Goal: Obtain resource: Download file/media

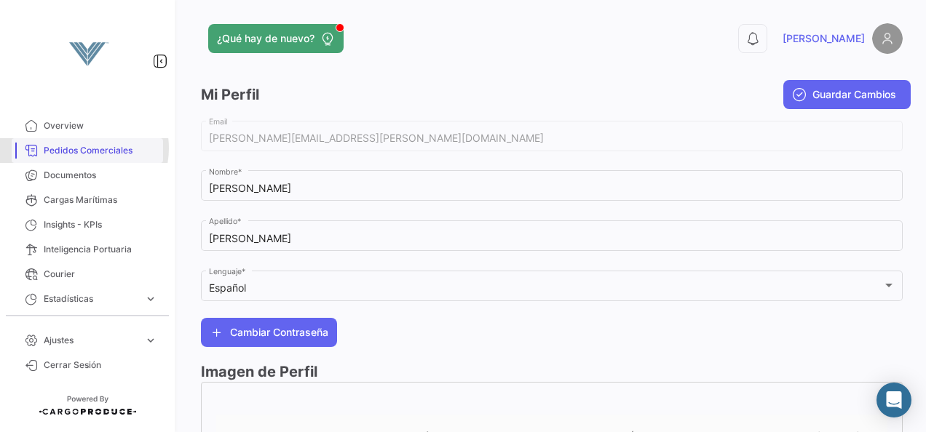
click at [84, 148] on span "Pedidos Comerciales" at bounding box center [101, 150] width 114 height 13
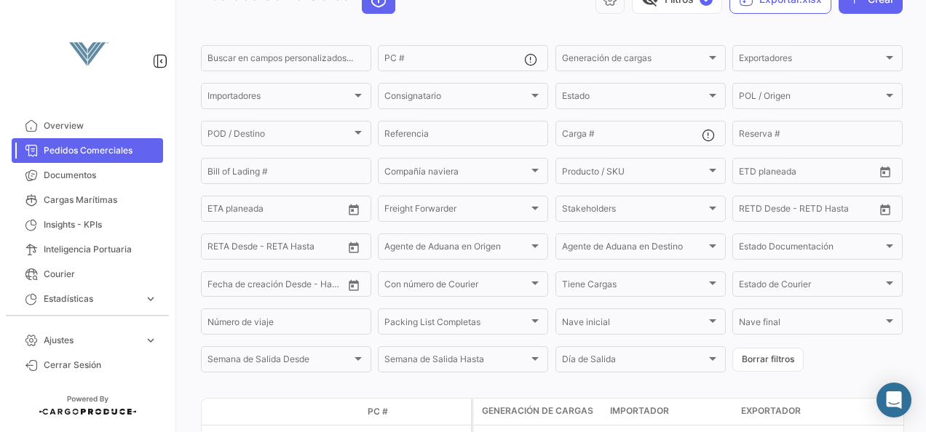
scroll to position [87, 0]
click at [576, 135] on input "Carga #" at bounding box center [632, 135] width 140 height 10
paste input "HLBU9750968"
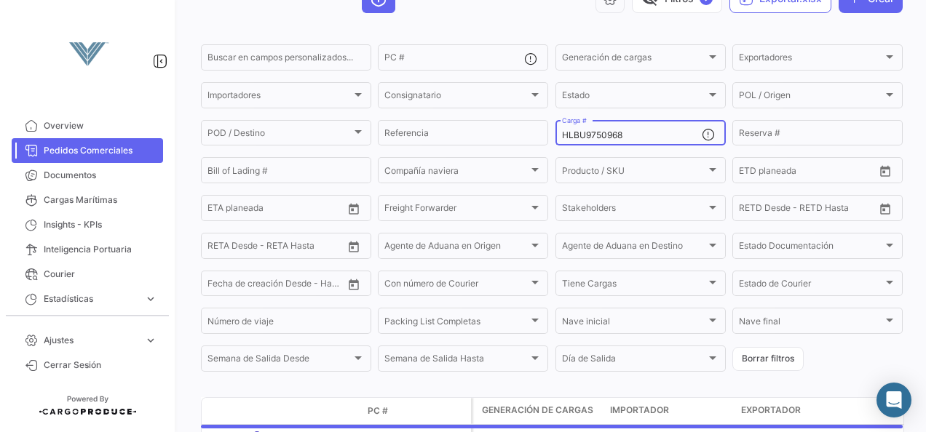
click at [576, 135] on input "HLBU9750968" at bounding box center [632, 135] width 140 height 10
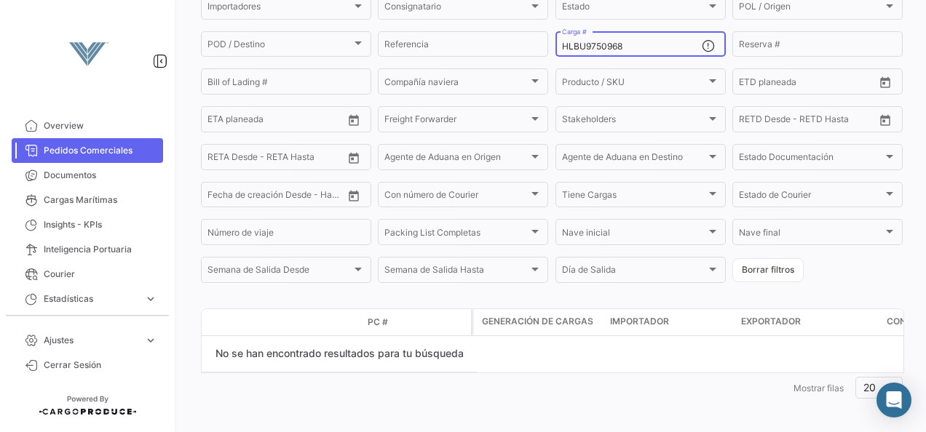
scroll to position [185, 0]
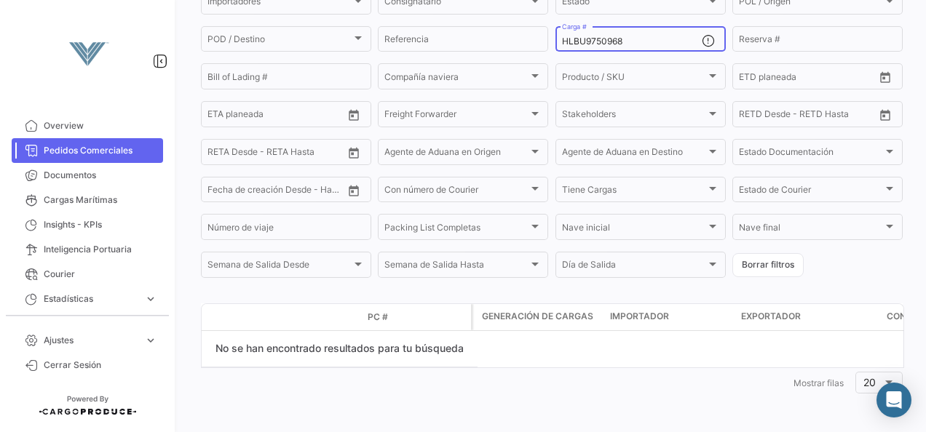
click at [645, 39] on input "HLBU9750968" at bounding box center [632, 41] width 140 height 10
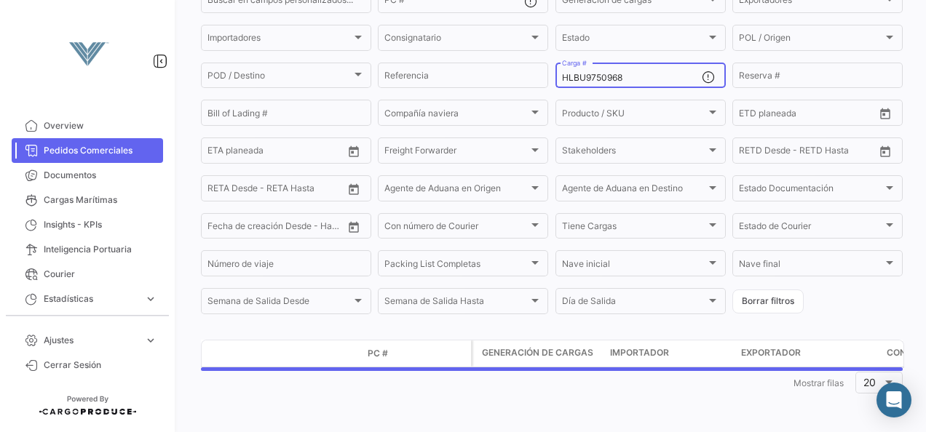
type input "HLBU9750968"
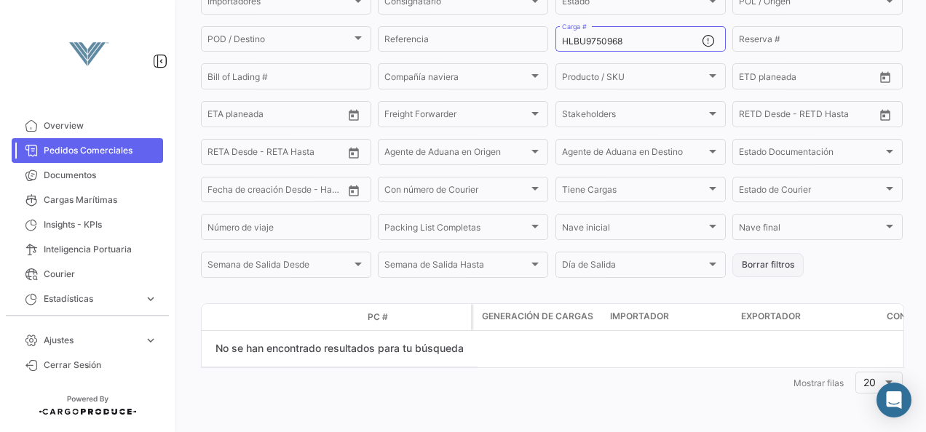
click at [781, 265] on button "Borrar filtros" at bounding box center [767, 265] width 71 height 24
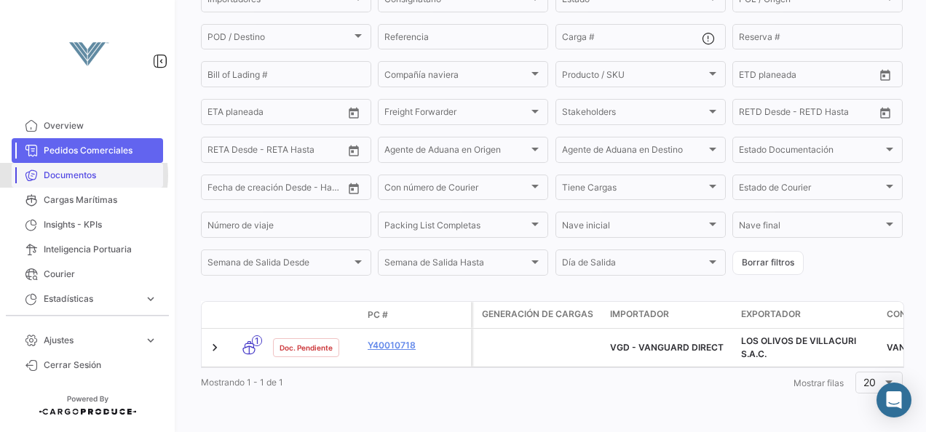
click at [68, 175] on span "Documentos" at bounding box center [101, 175] width 114 height 13
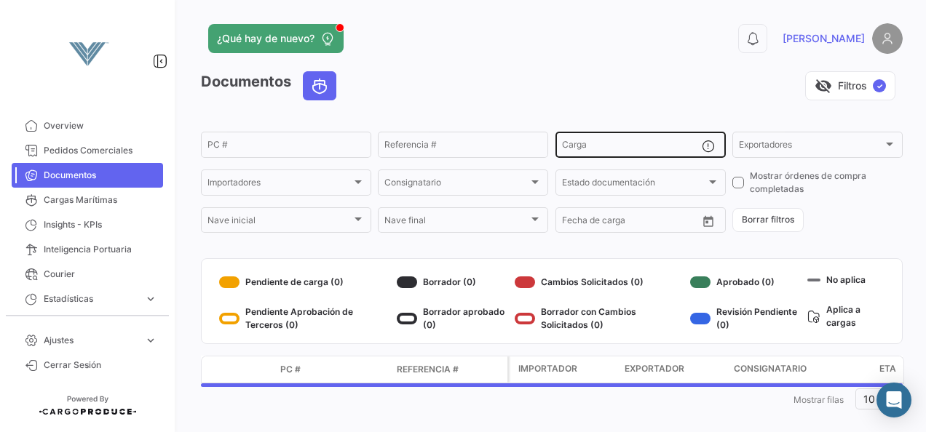
click at [600, 144] on input "Carga" at bounding box center [632, 147] width 140 height 10
paste input "HLBU9750968"
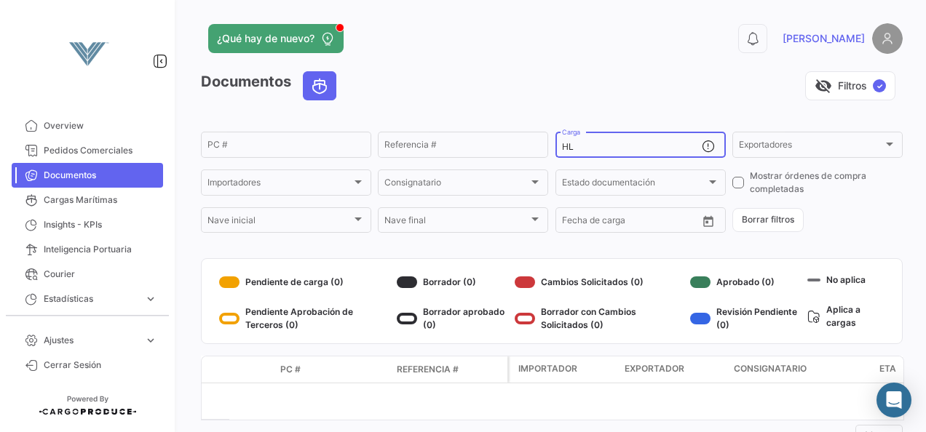
type input "H"
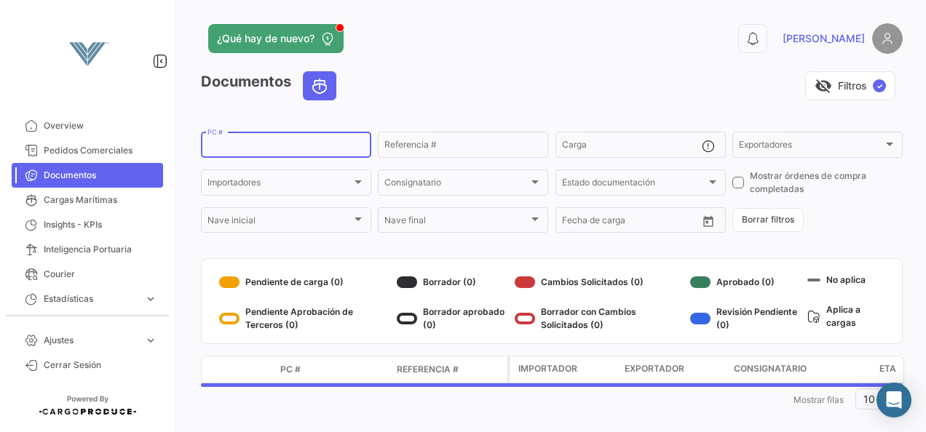
click at [319, 152] on input "PC #" at bounding box center [285, 147] width 157 height 10
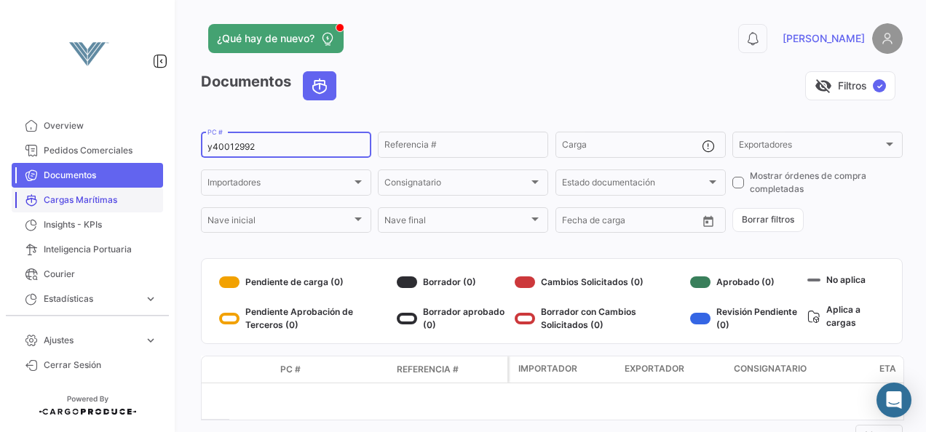
type input "y40012992"
click at [90, 201] on span "Cargas Marítimas" at bounding box center [101, 200] width 114 height 13
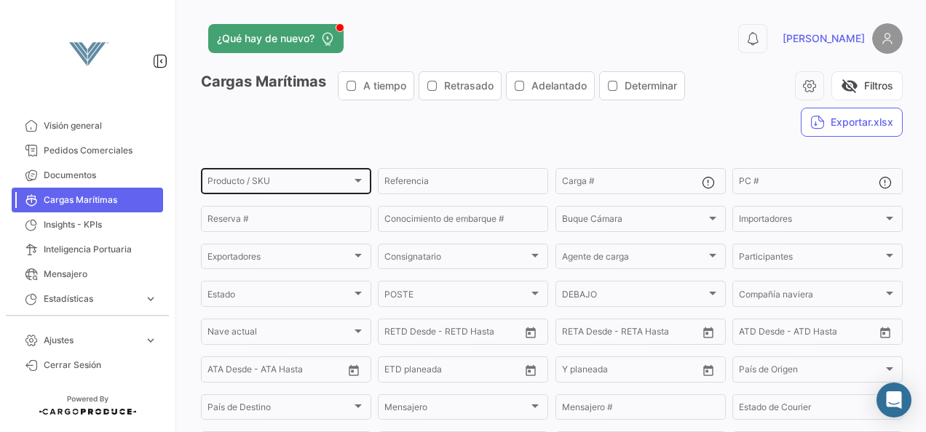
click at [301, 180] on div "Producto / SKU" at bounding box center [279, 183] width 144 height 10
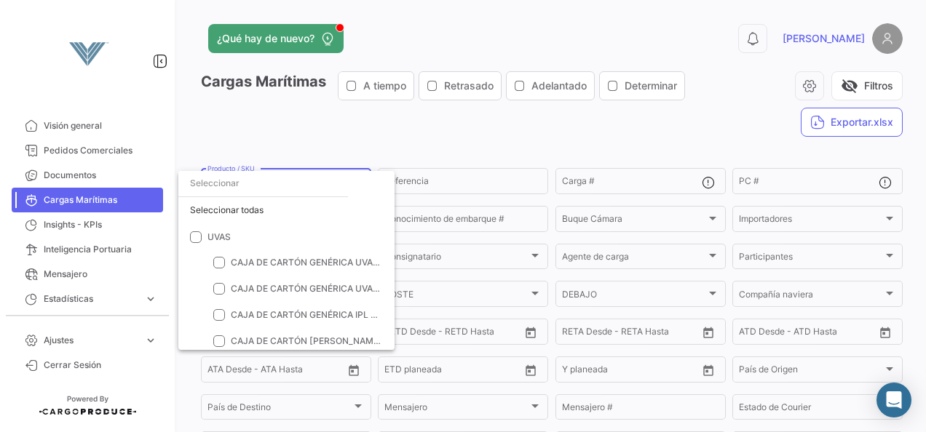
click at [365, 120] on div at bounding box center [463, 216] width 926 height 432
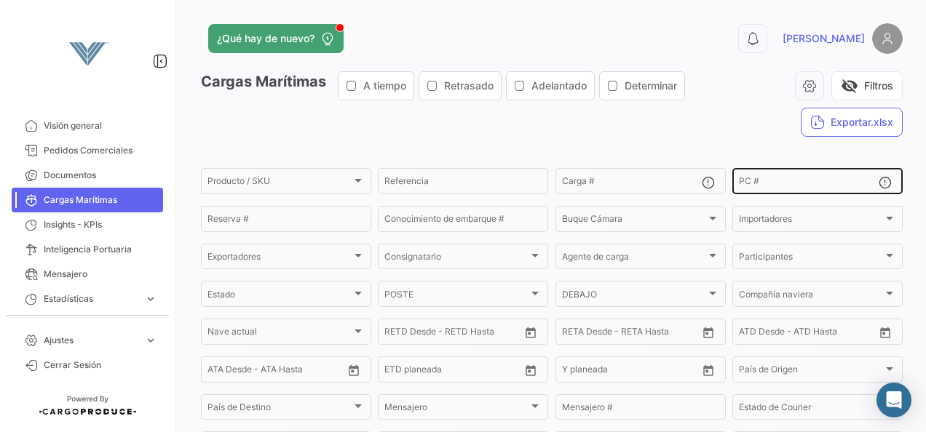
click at [747, 171] on div "PC #" at bounding box center [809, 180] width 140 height 28
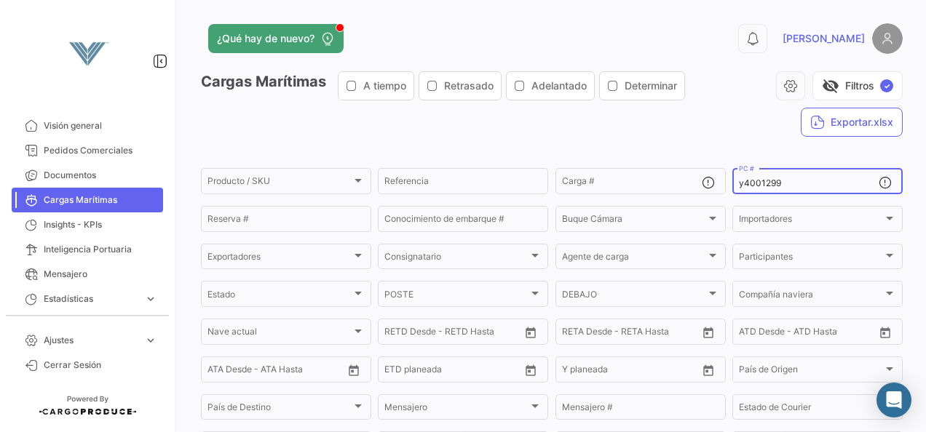
type input "y40012992"
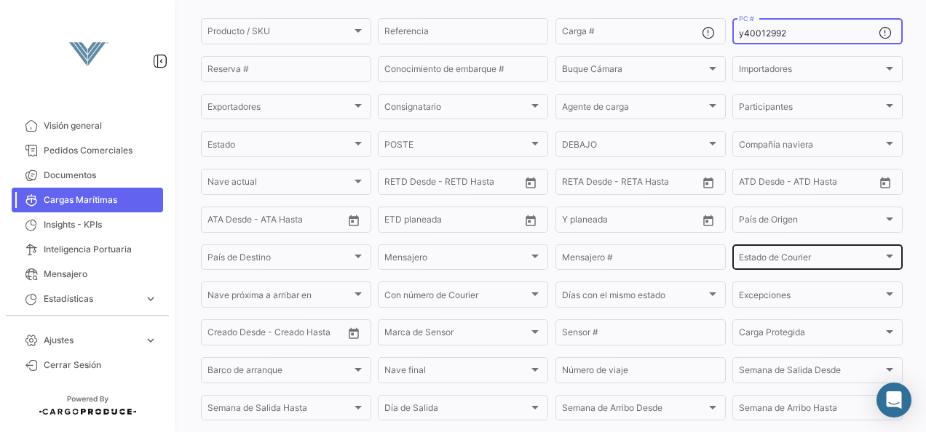
scroll to position [151, 0]
click at [777, 32] on input "y40012992" at bounding box center [809, 33] width 140 height 10
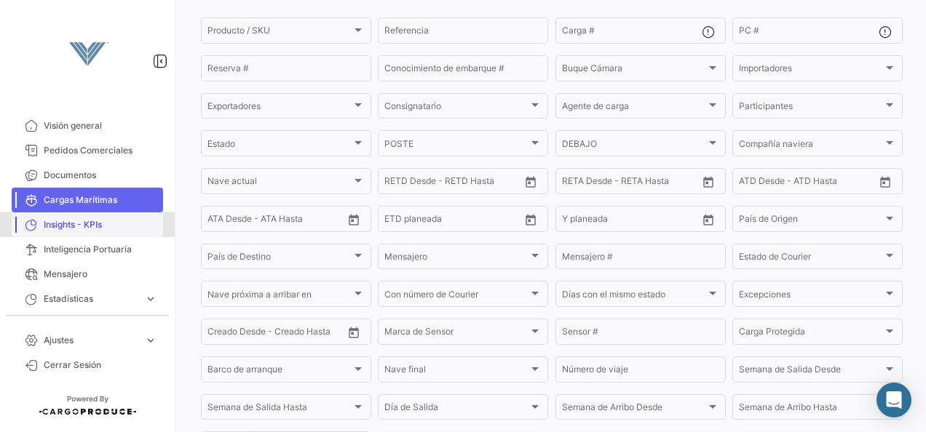
click at [98, 222] on span "Insights - KPIs" at bounding box center [101, 224] width 114 height 13
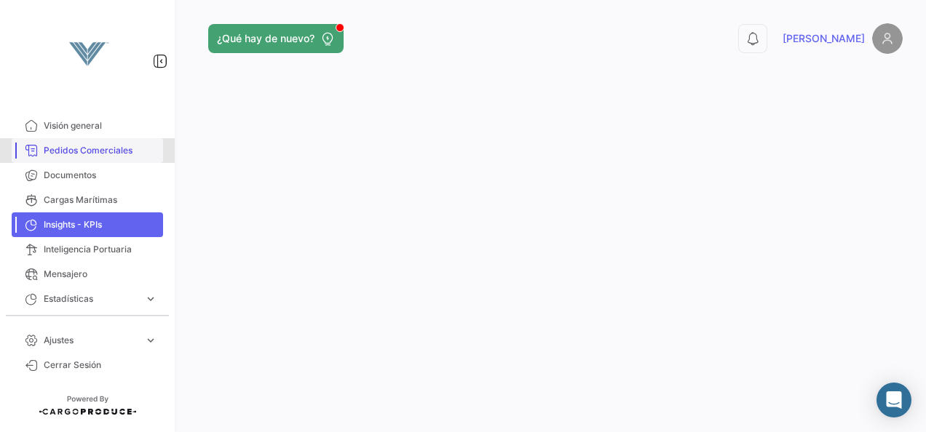
click at [90, 162] on link "Pedidos Comerciales" at bounding box center [87, 150] width 151 height 25
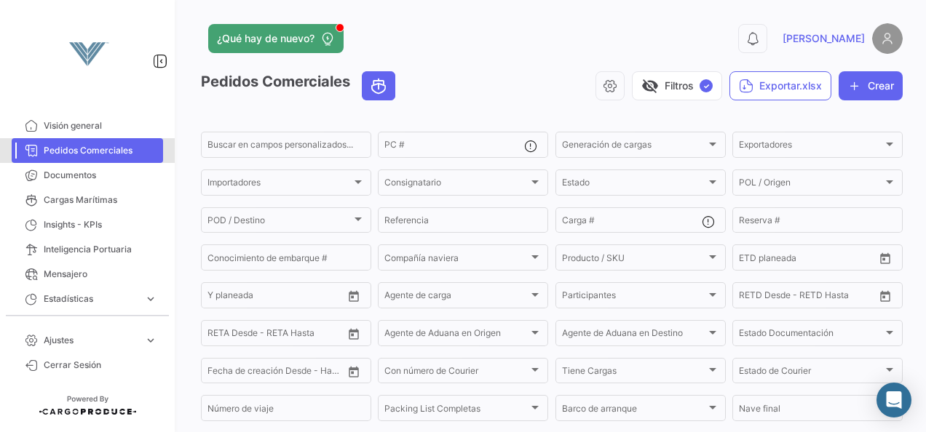
click at [90, 162] on link "Pedidos Comerciales" at bounding box center [87, 150] width 151 height 25
drag, startPoint x: 918, startPoint y: 119, endPoint x: 542, endPoint y: 53, distance: 381.8
click at [542, 53] on div "¿Qué hay de nuevo? 0 [PERSON_NAME]" at bounding box center [551, 38] width 701 height 31
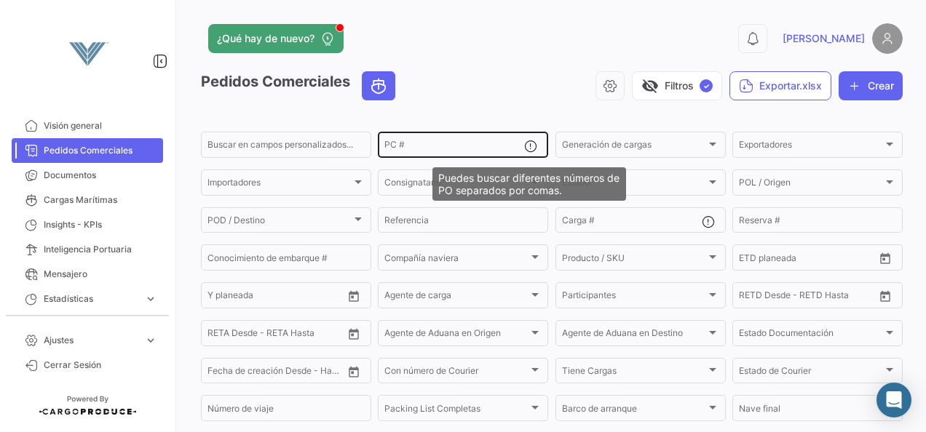
click at [527, 151] on mat-icon at bounding box center [532, 147] width 17 height 17
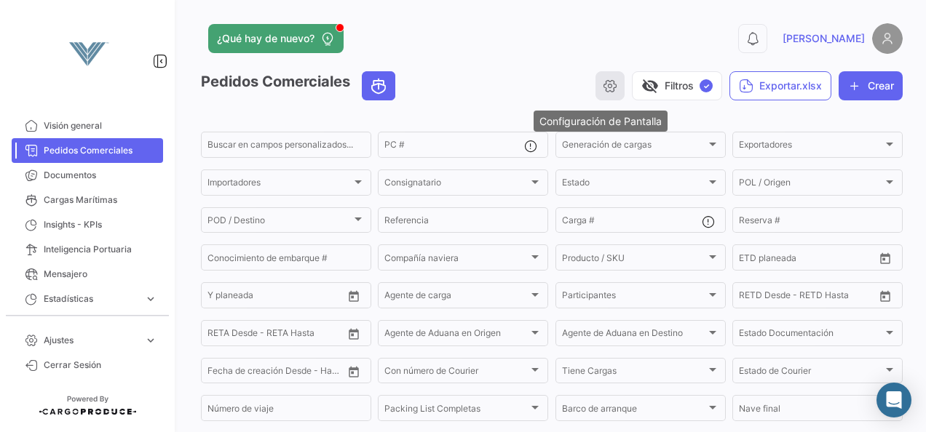
click at [595, 96] on button "button" at bounding box center [609, 85] width 29 height 29
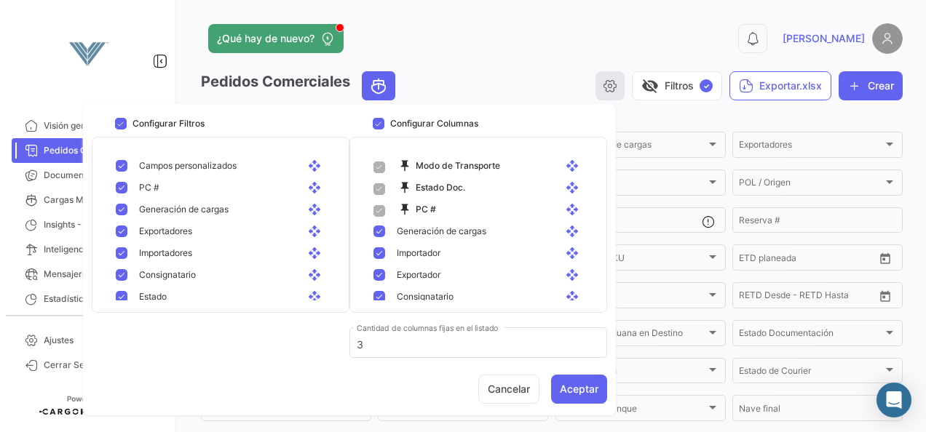
click at [595, 96] on button "button" at bounding box center [609, 85] width 29 height 29
click at [552, 75] on div "visibility_off Filtros ✓ Exportar.xlsx Crear" at bounding box center [655, 85] width 496 height 29
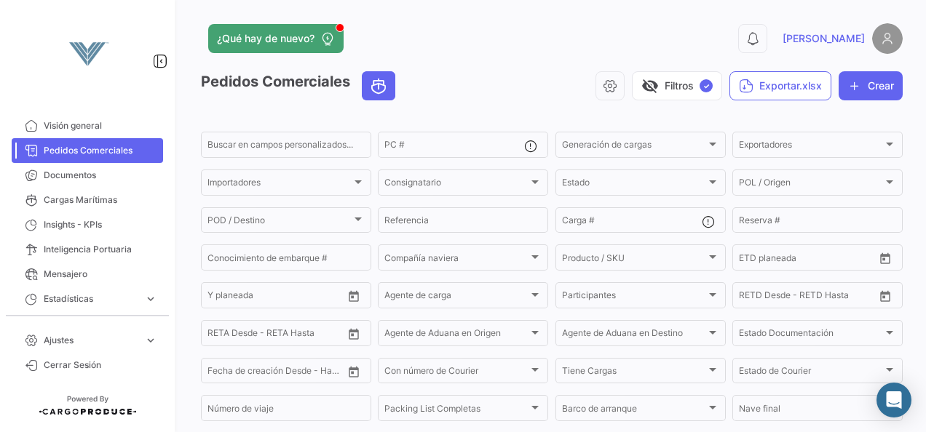
click at [505, 90] on div "visibility_off Filtros ✓ Exportar.xlsx Crear" at bounding box center [655, 85] width 496 height 29
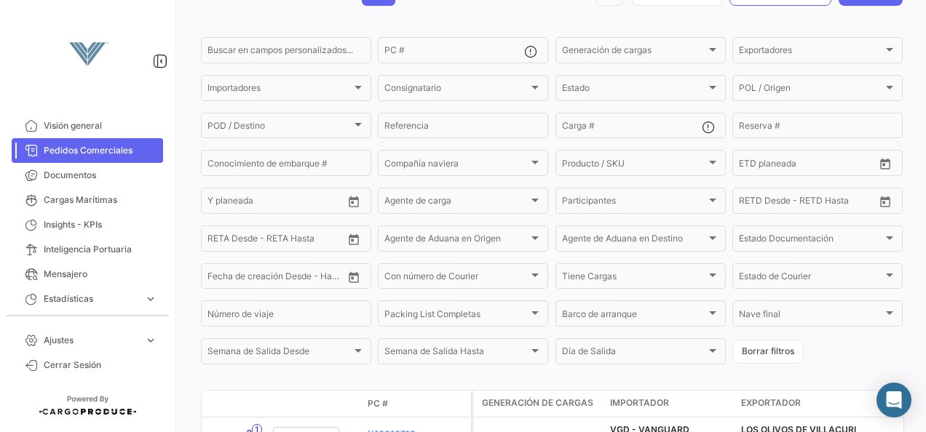
scroll to position [81, 0]
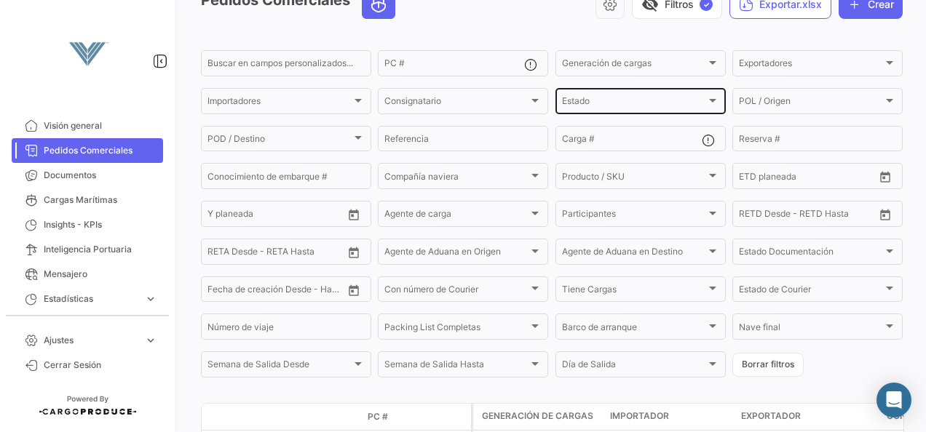
click at [715, 102] on div "Estado Estado" at bounding box center [640, 100] width 170 height 28
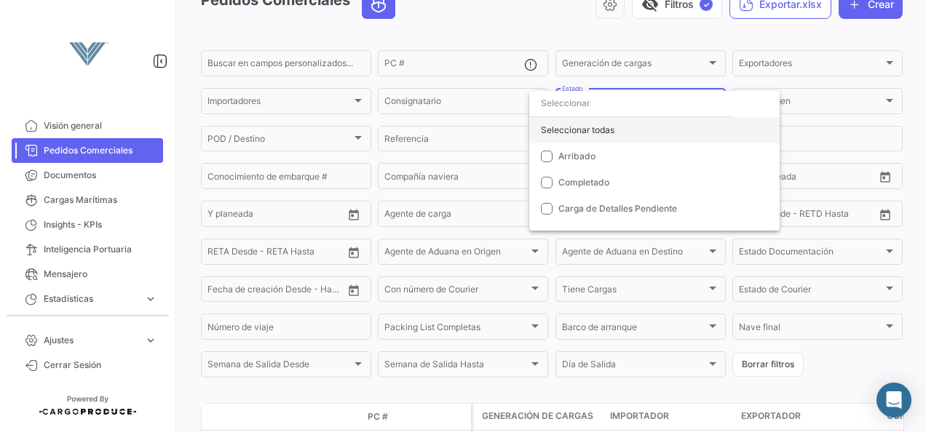
click at [578, 132] on div "Seleccionar todas" at bounding box center [654, 130] width 250 height 26
click at [486, 65] on div at bounding box center [463, 216] width 926 height 432
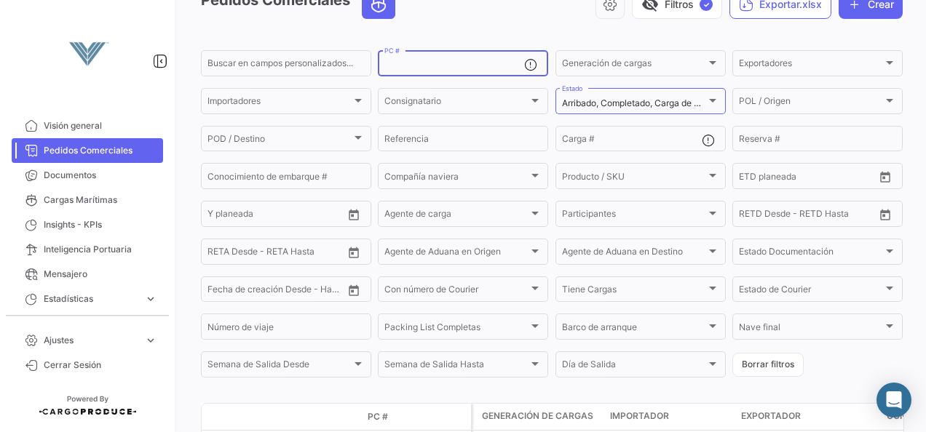
click at [450, 71] on input "PC #" at bounding box center [454, 65] width 140 height 10
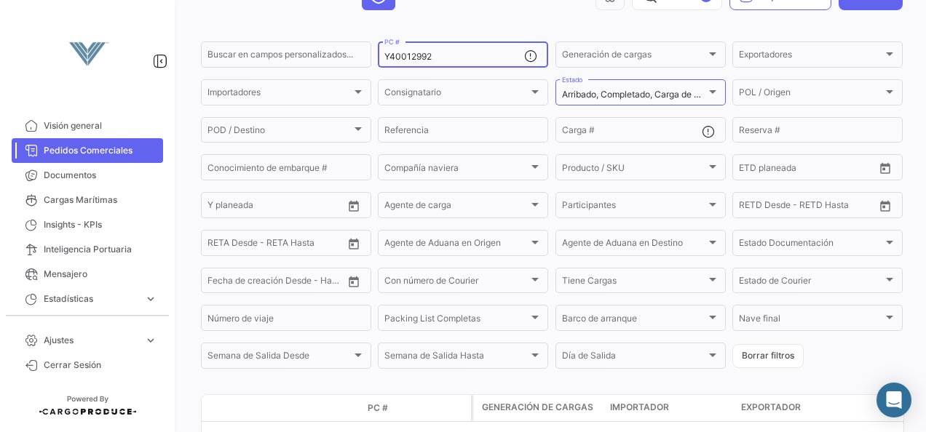
scroll to position [70, 0]
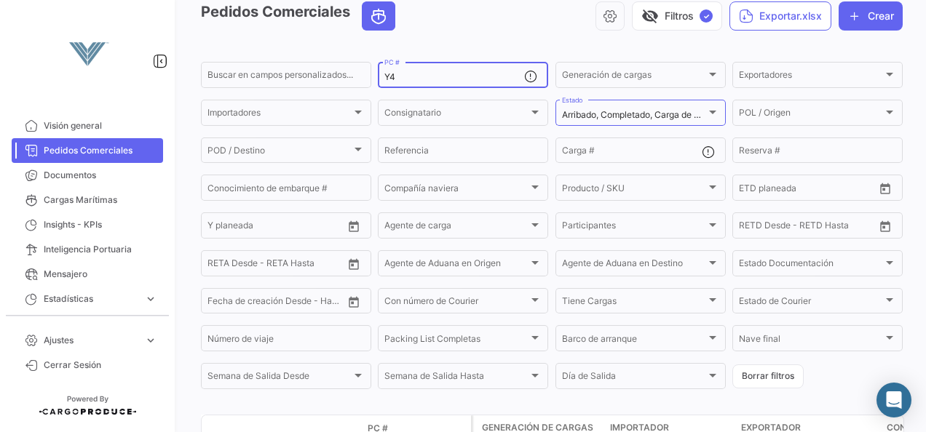
type input "Y"
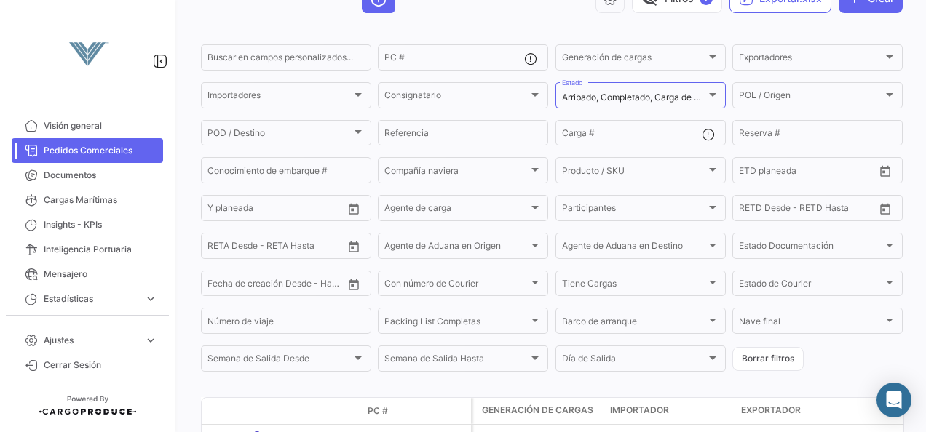
scroll to position [89, 0]
click at [362, 125] on div "POD / Destino POD / Destino" at bounding box center [285, 130] width 157 height 28
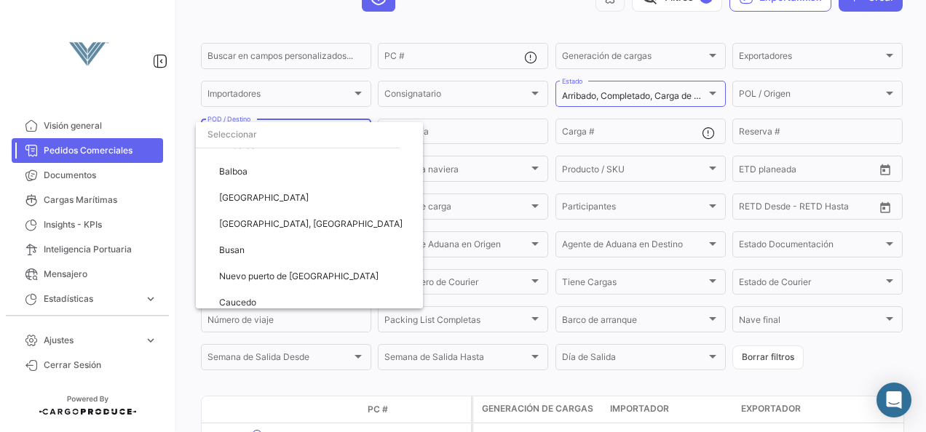
scroll to position [143, 0]
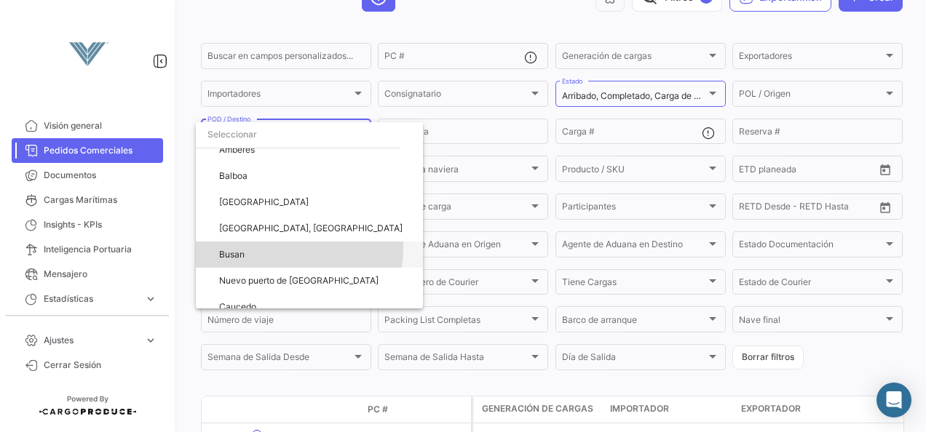
click at [279, 247] on span "Busan" at bounding box center [315, 255] width 192 height 26
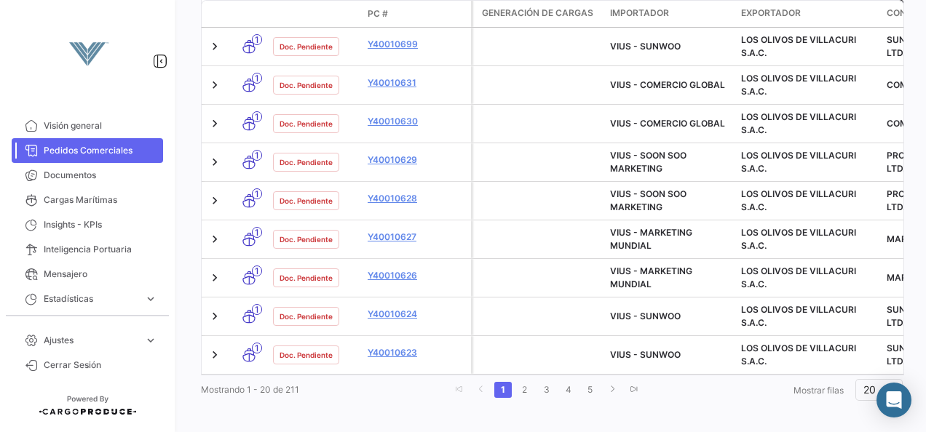
scroll to position [926, 0]
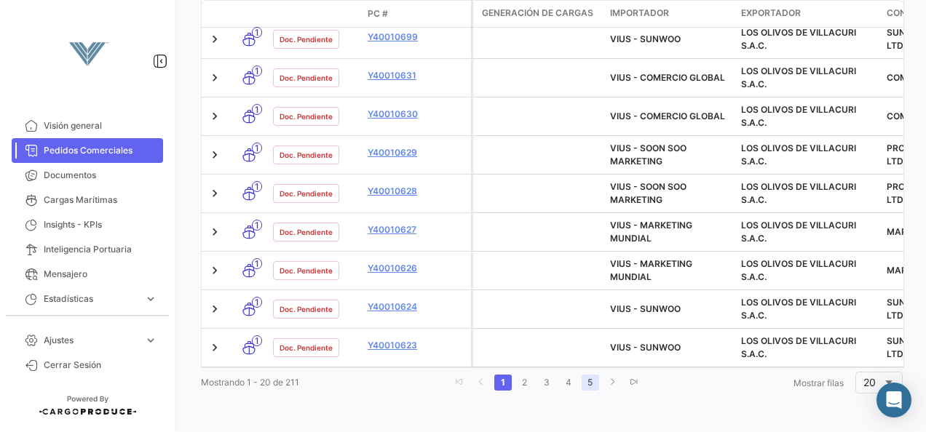
click at [581, 386] on link "5" at bounding box center [589, 383] width 17 height 16
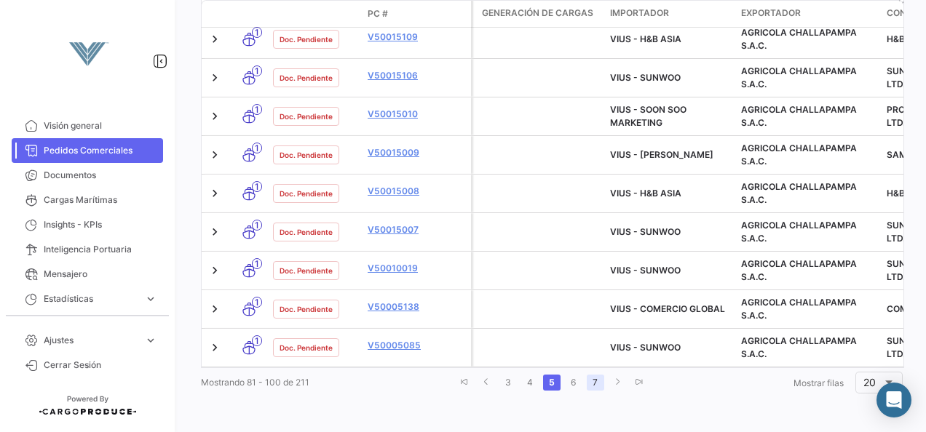
click at [589, 383] on link "7" at bounding box center [594, 383] width 17 height 16
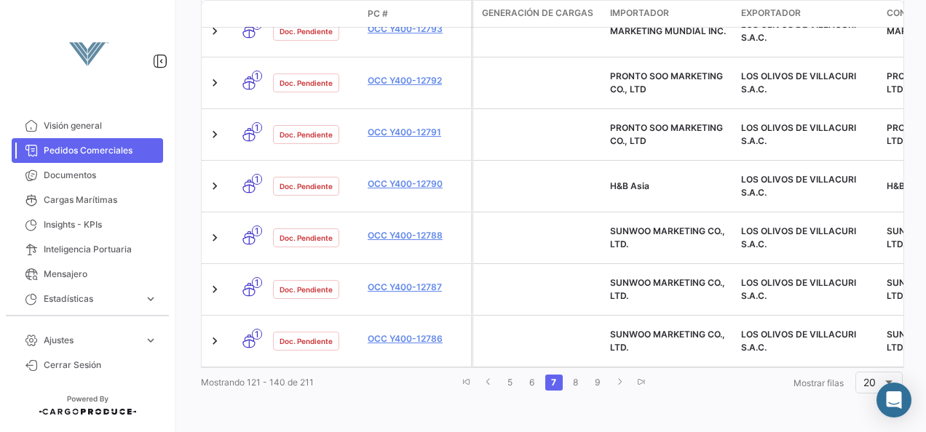
scroll to position [1174, 0]
click at [569, 383] on link "8" at bounding box center [575, 383] width 17 height 16
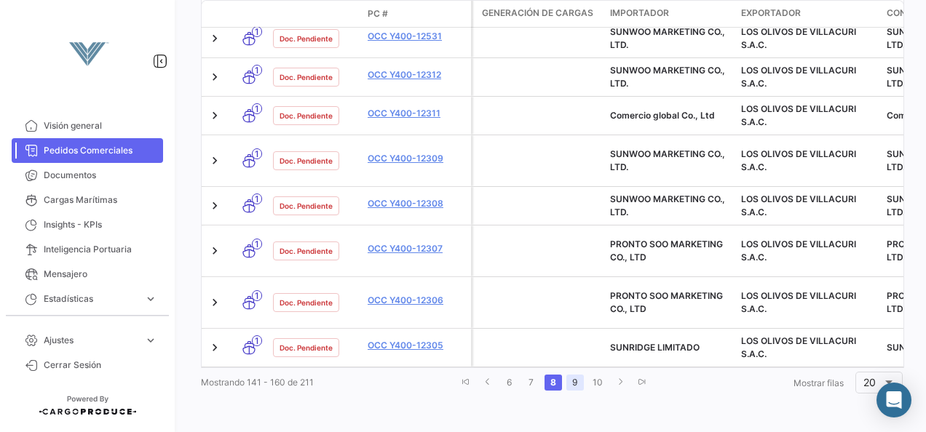
click at [572, 391] on link "9" at bounding box center [574, 383] width 17 height 16
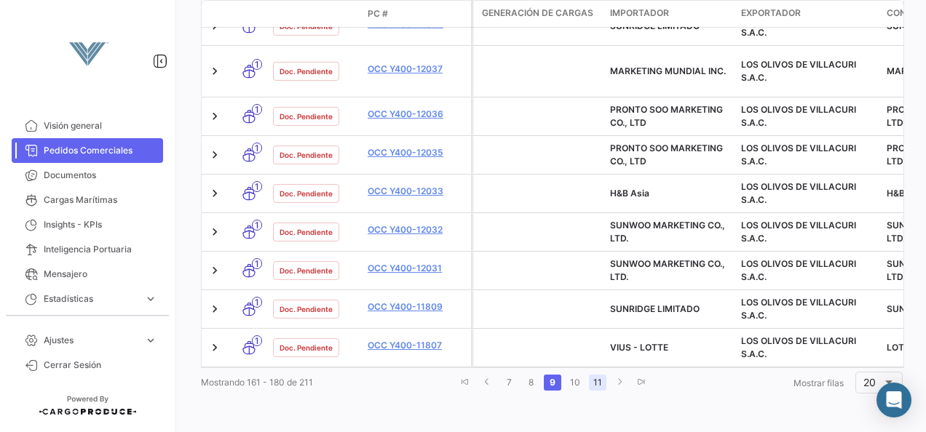
click at [592, 384] on link "11" at bounding box center [597, 383] width 17 height 16
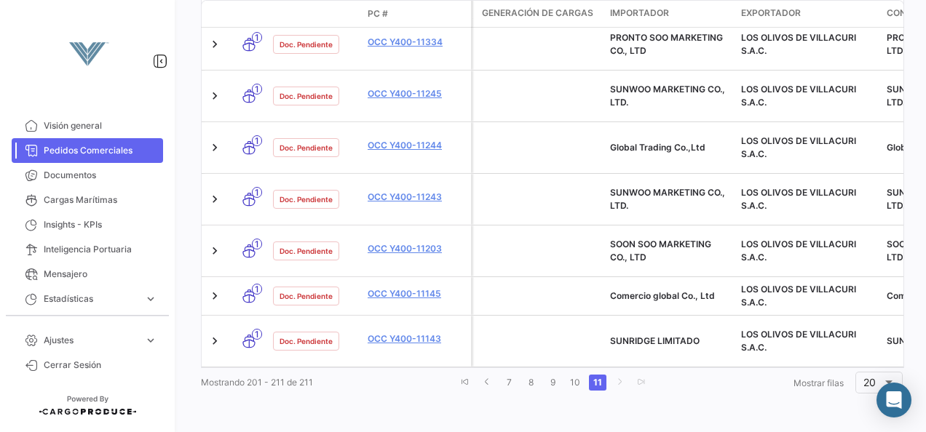
scroll to position [725, 0]
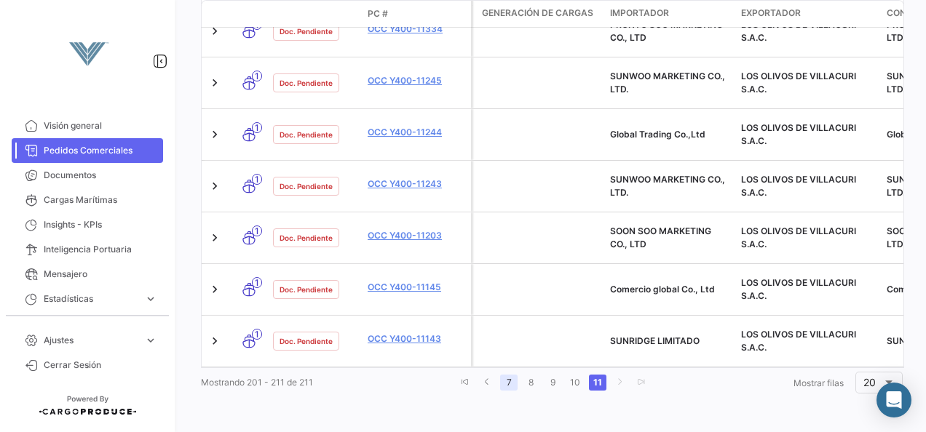
click at [504, 384] on link "7" at bounding box center [508, 383] width 17 height 16
click at [504, 384] on link "5" at bounding box center [509, 383] width 17 height 16
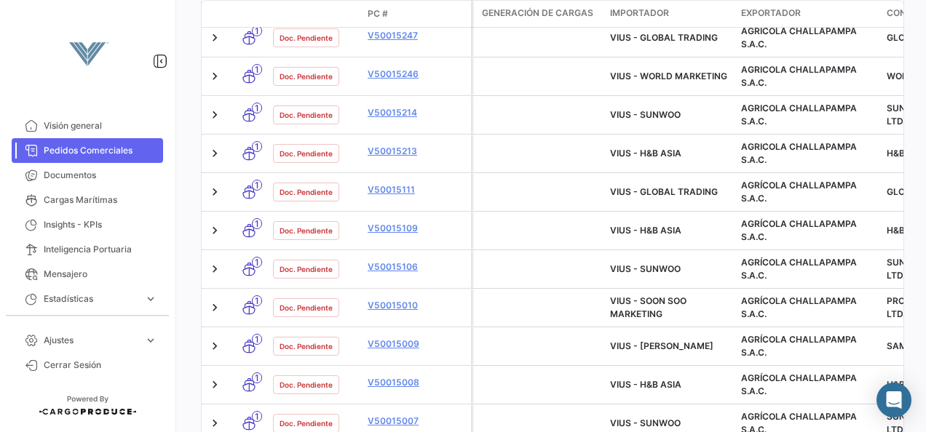
scroll to position [926, 0]
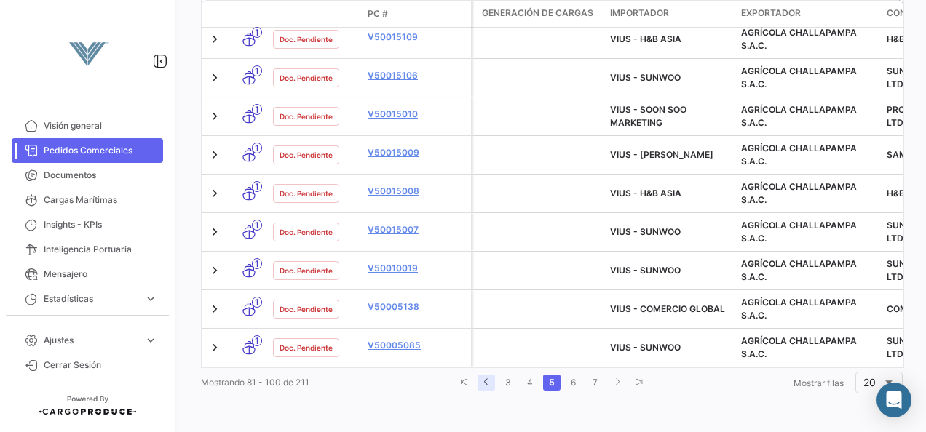
click at [482, 383] on icon "Ir a la página anterior" at bounding box center [486, 382] width 9 height 9
click at [479, 383] on icon "Ir a la página anterior" at bounding box center [483, 382] width 9 height 9
click at [497, 385] on link "1" at bounding box center [505, 383] width 17 height 16
click at [629, 382] on icon "Ir a la última página" at bounding box center [633, 382] width 9 height 9
click at [589, 384] on link "11" at bounding box center [597, 383] width 17 height 16
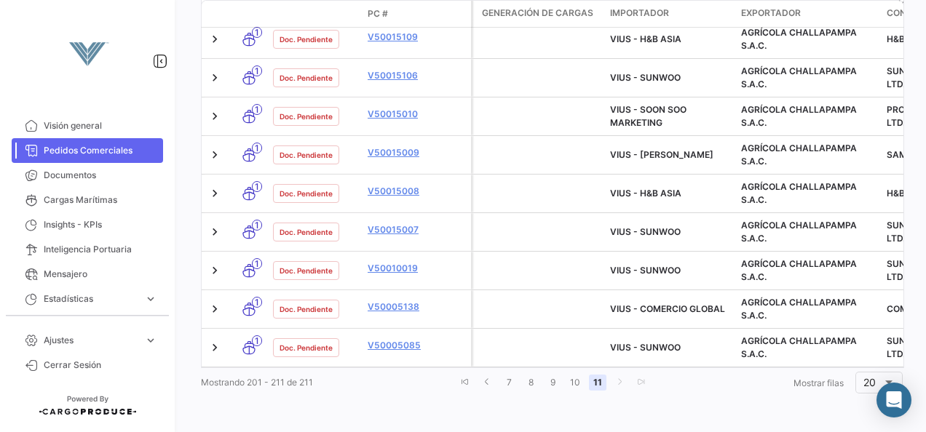
scroll to position [725, 0]
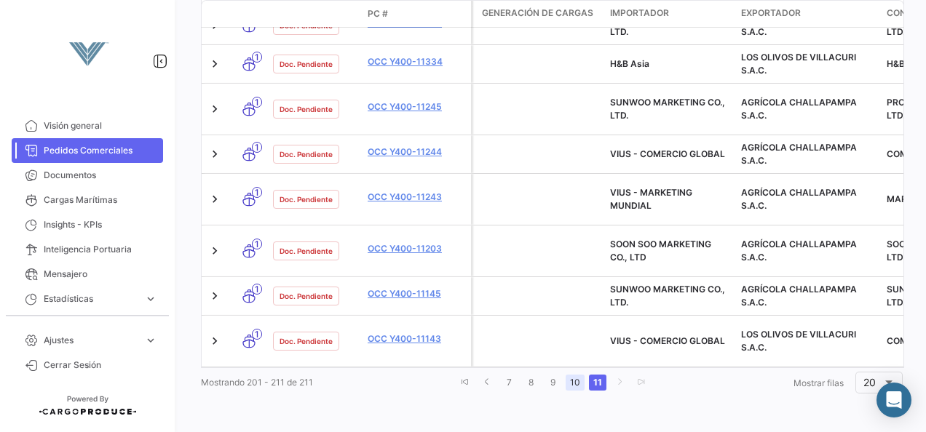
click at [568, 384] on link "10" at bounding box center [574, 383] width 19 height 16
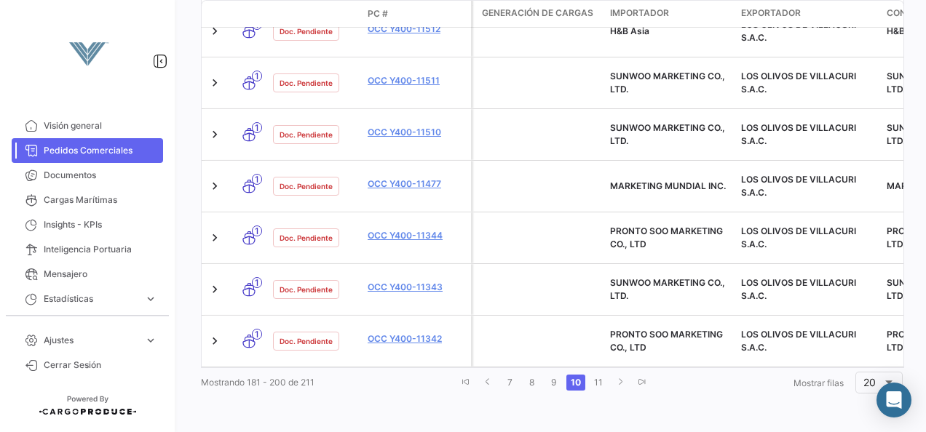
scroll to position [1174, 0]
click at [549, 383] on link "9" at bounding box center [552, 383] width 17 height 16
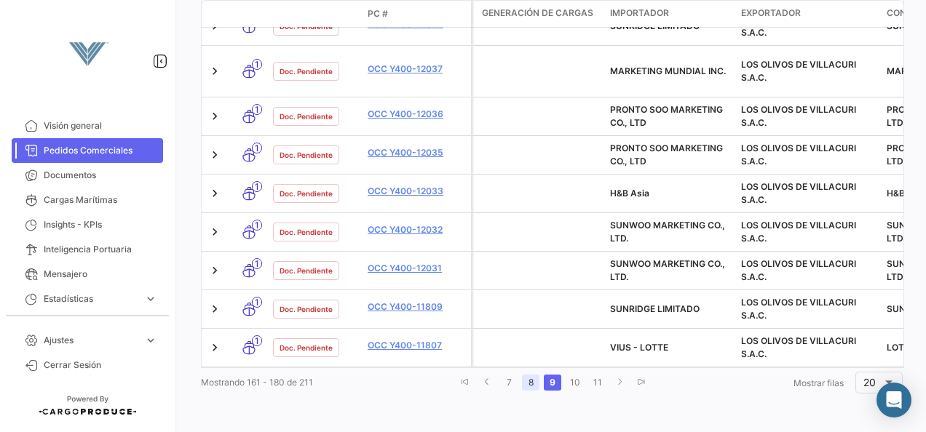
click at [522, 380] on link "8" at bounding box center [530, 383] width 17 height 16
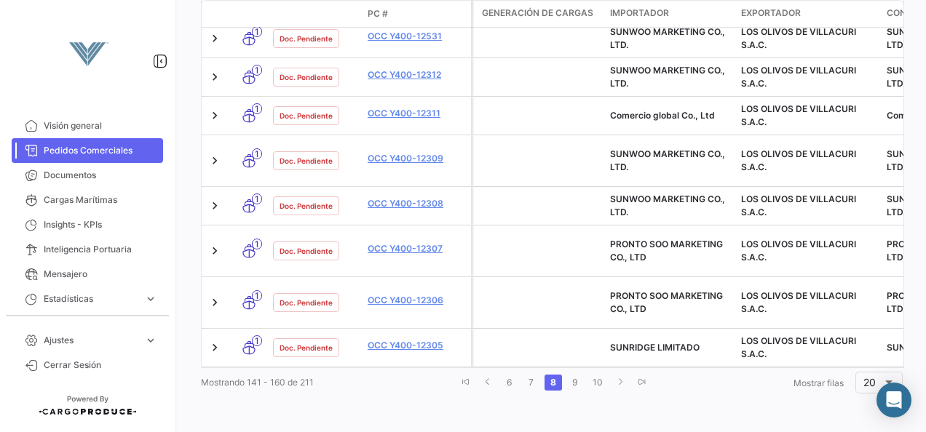
scroll to position [1174, 0]
click at [532, 383] on link "7" at bounding box center [530, 383] width 17 height 16
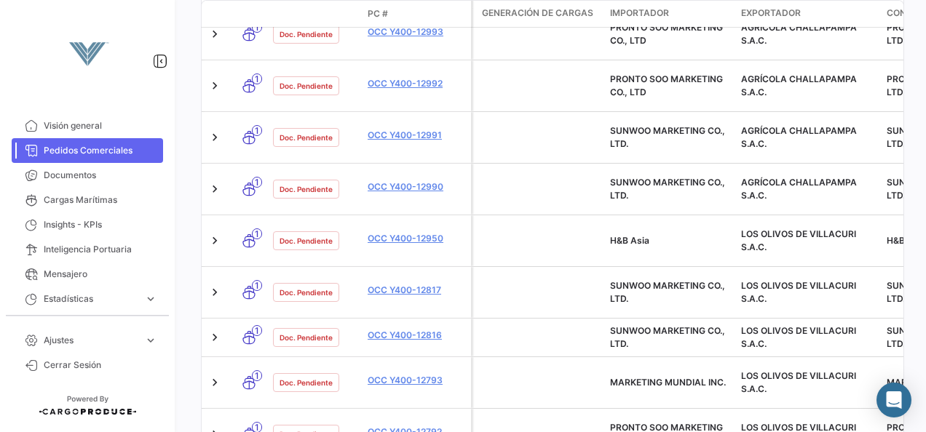
scroll to position [776, 0]
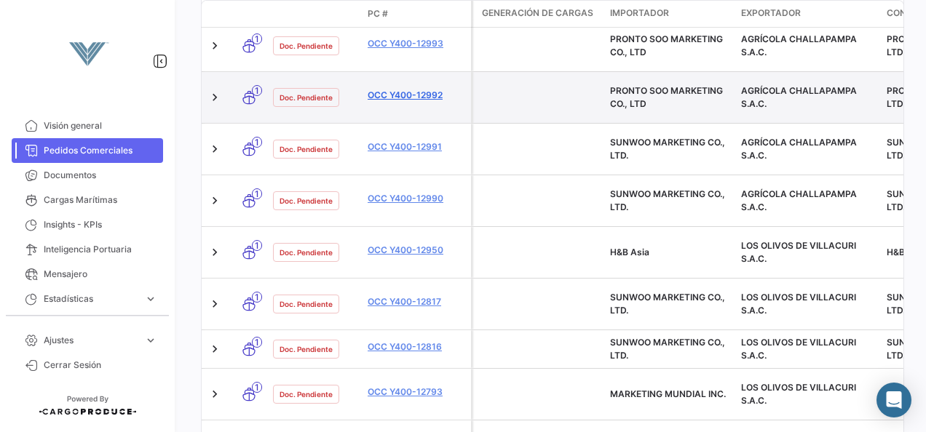
click at [419, 102] on link "OCC Y400-12992" at bounding box center [416, 95] width 98 height 13
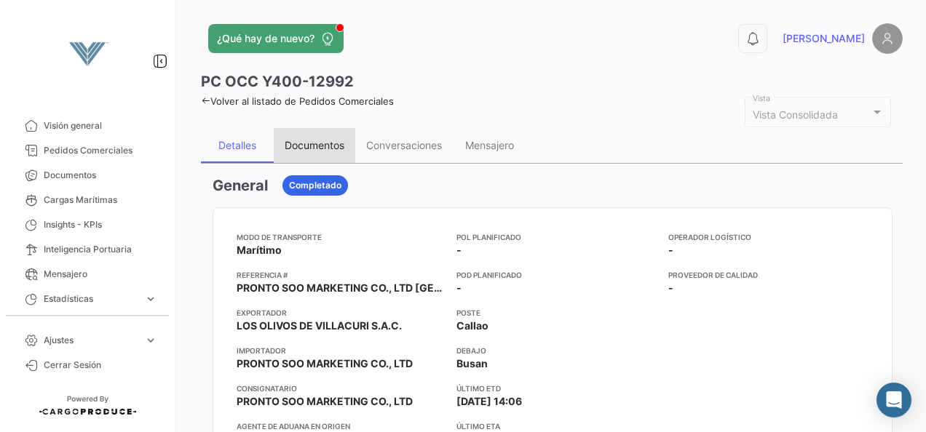
click at [305, 152] on div "Documentos" at bounding box center [314, 145] width 81 height 35
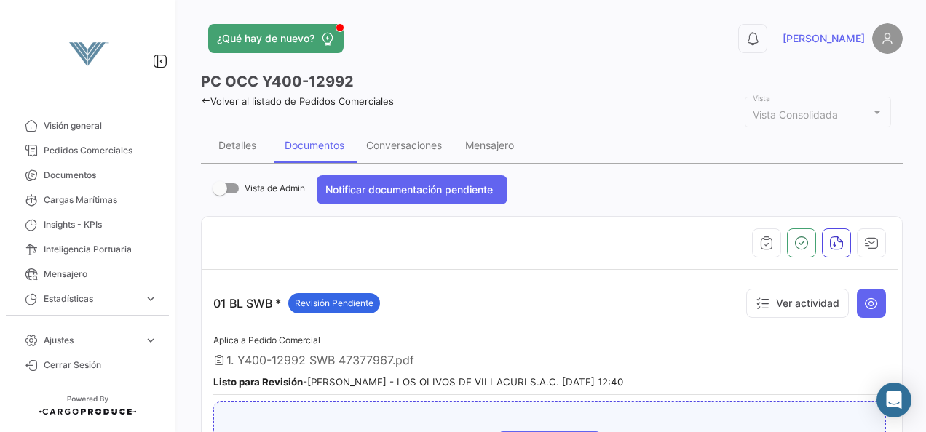
drag, startPoint x: 922, startPoint y: 61, endPoint x: 578, endPoint y: 47, distance: 343.8
click at [578, 47] on div "¿Qué hay de nuevo?" at bounding box center [394, 38] width 386 height 29
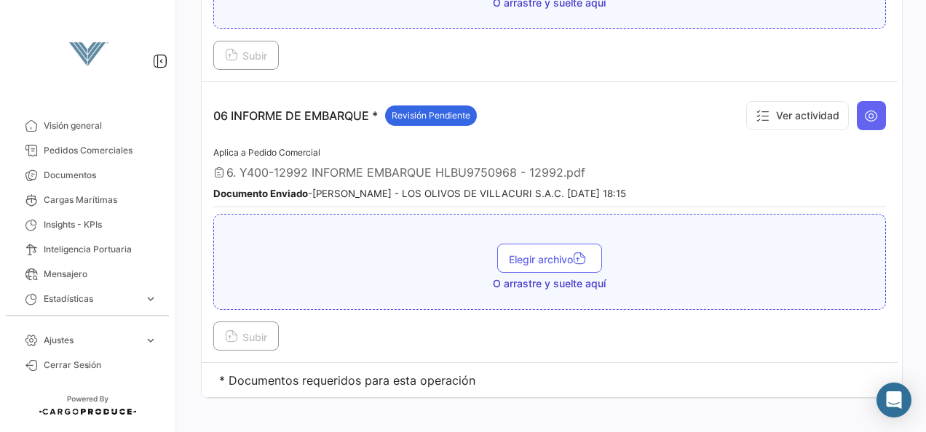
scroll to position [1607, 0]
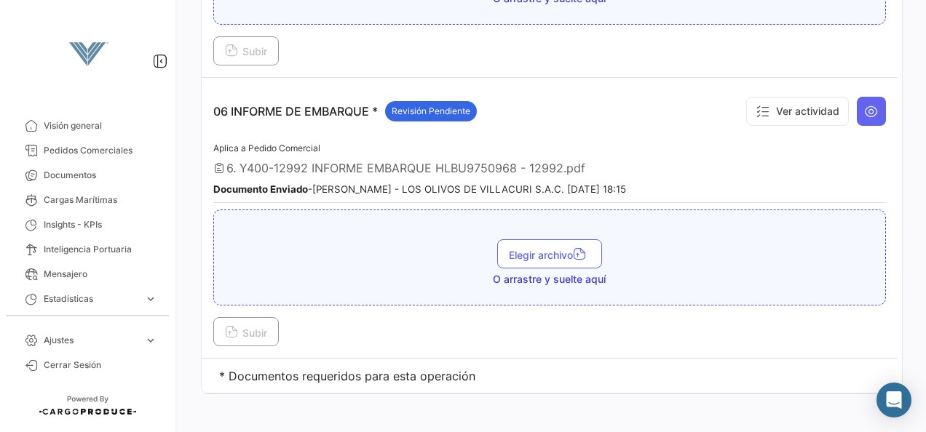
click at [386, 239] on div "Elegir archivo O arrastre y suelte aquí" at bounding box center [549, 262] width 656 height 47
click at [532, 249] on font "Elegir archivo" at bounding box center [541, 255] width 64 height 12
click at [455, 183] on font "Documento Enviado - [PERSON_NAME] - LOS OLIVOS DE VILLACURI S.A.C. [DATE] 18:15" at bounding box center [419, 189] width 413 height 12
click at [274, 183] on b "Documento Enviado" at bounding box center [260, 189] width 95 height 12
click at [309, 161] on span "6. Y400-12992 INFORME EMBARQUE HLBU9750968 - 12992.pdf" at bounding box center [405, 168] width 359 height 15
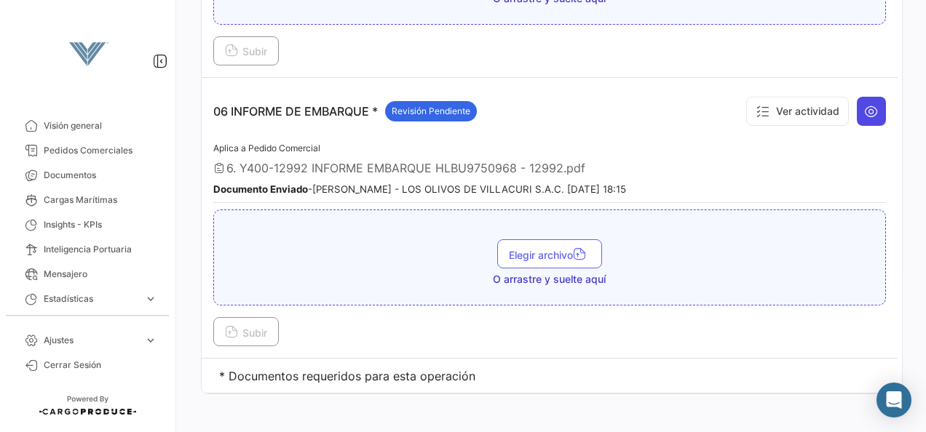
click at [869, 104] on icon at bounding box center [871, 111] width 15 height 15
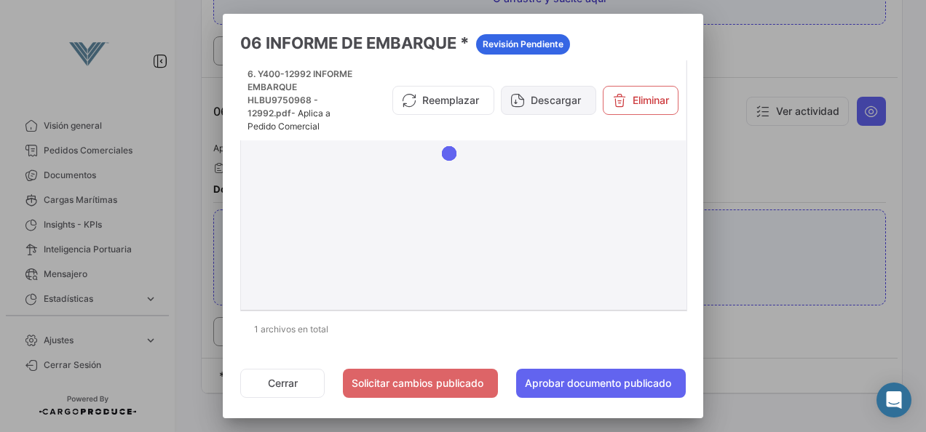
click at [541, 103] on font "Descargar" at bounding box center [555, 100] width 50 height 15
click at [282, 383] on button "Cerrar" at bounding box center [282, 383] width 84 height 29
